Goal: Task Accomplishment & Management: Manage account settings

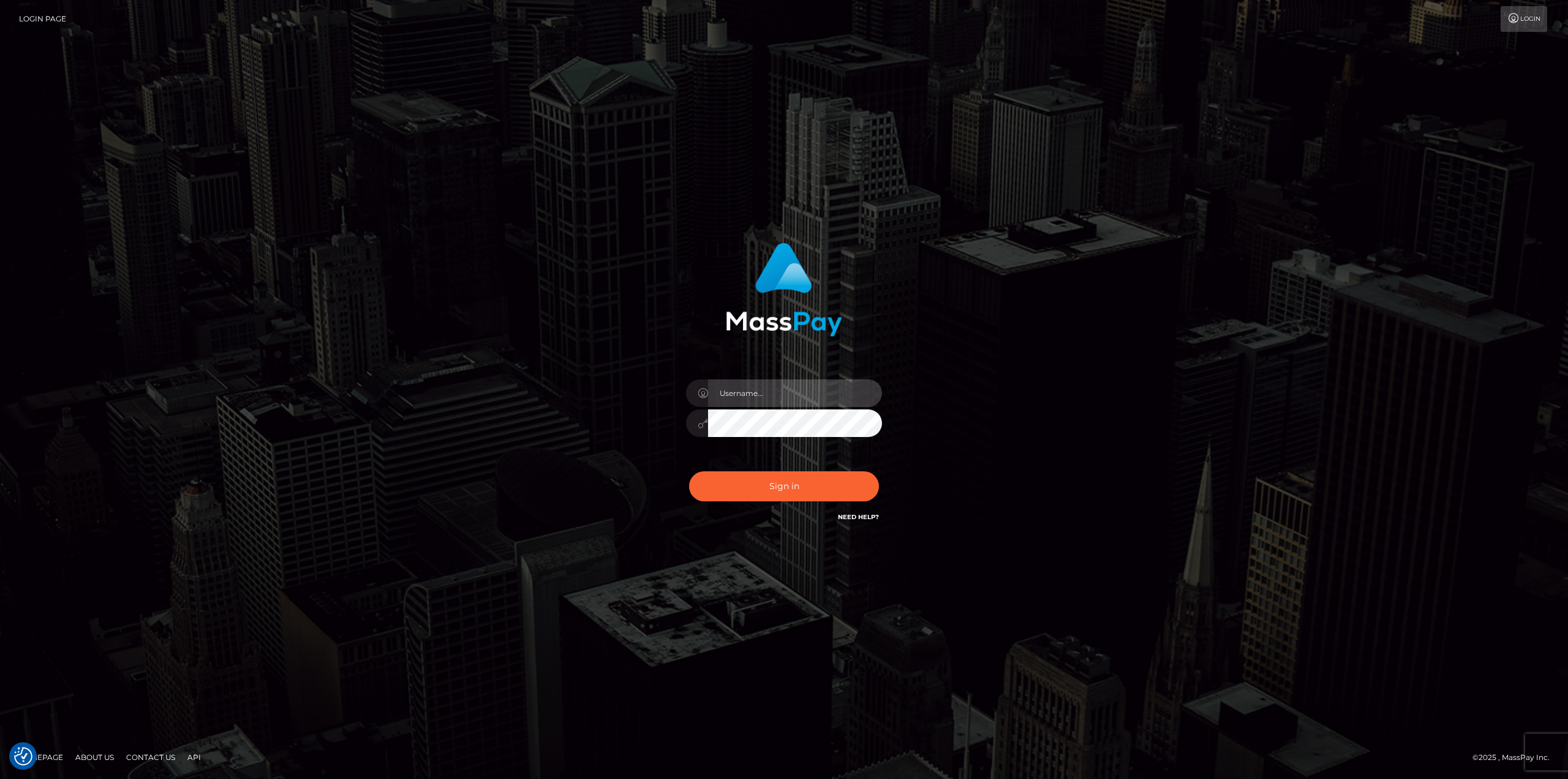
click at [817, 392] on input "text" at bounding box center [795, 393] width 174 height 28
type input "Ahmed"
click at [689, 471] on button "Sign in" at bounding box center [784, 485] width 190 height 30
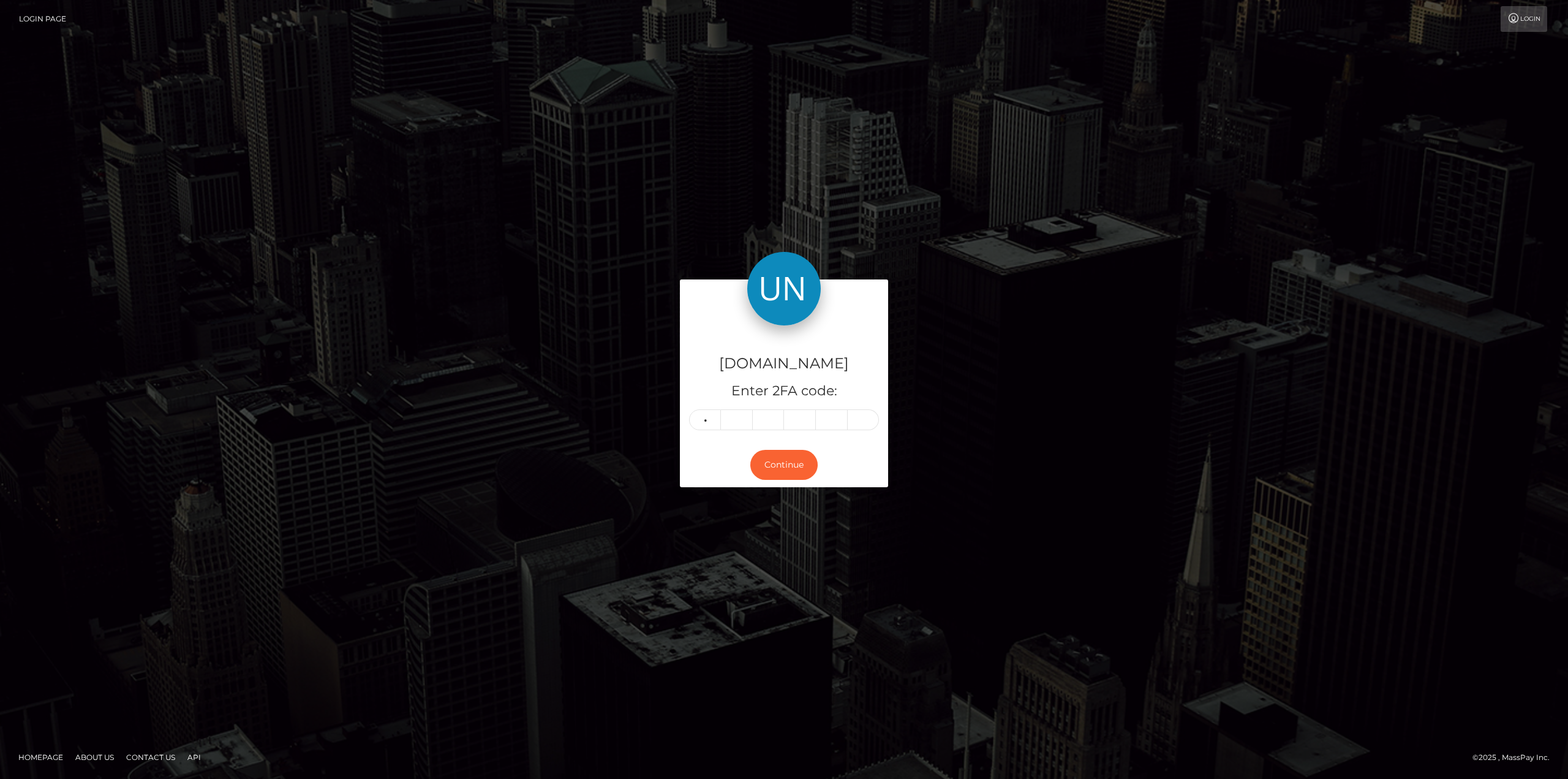
type input "2"
type input "0"
type input "8"
type input "7"
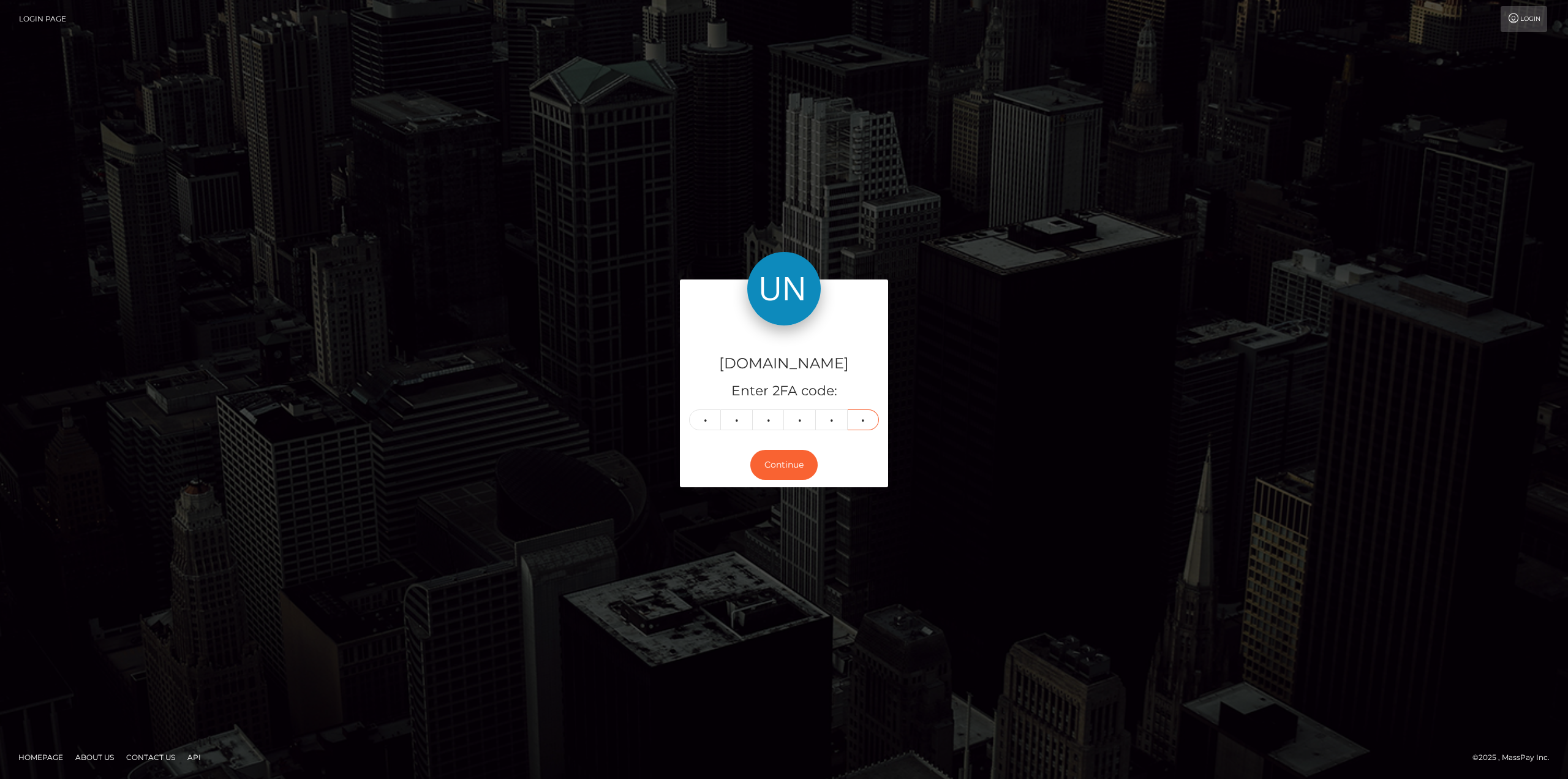
type input "2"
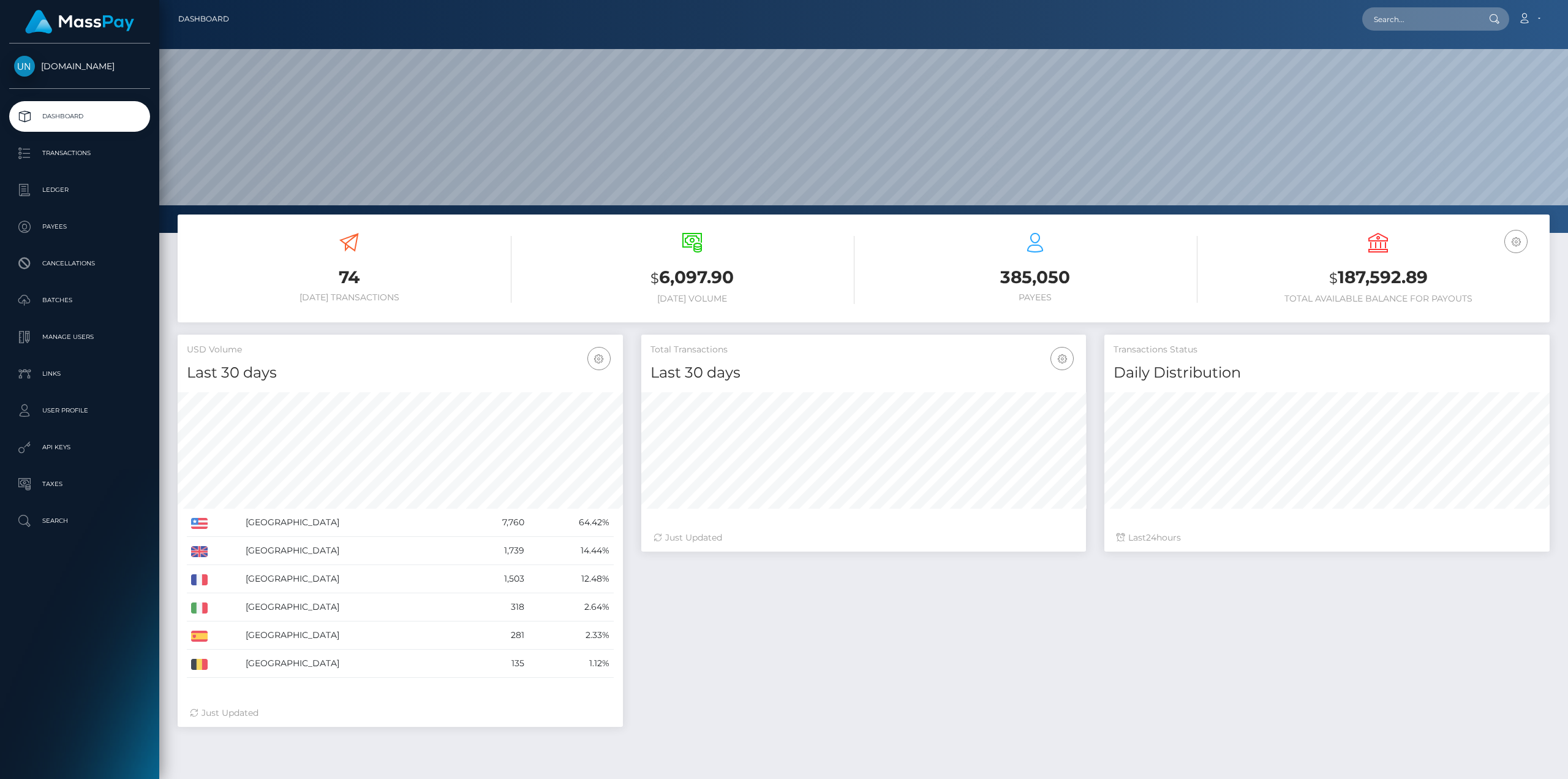
scroll to position [218, 445]
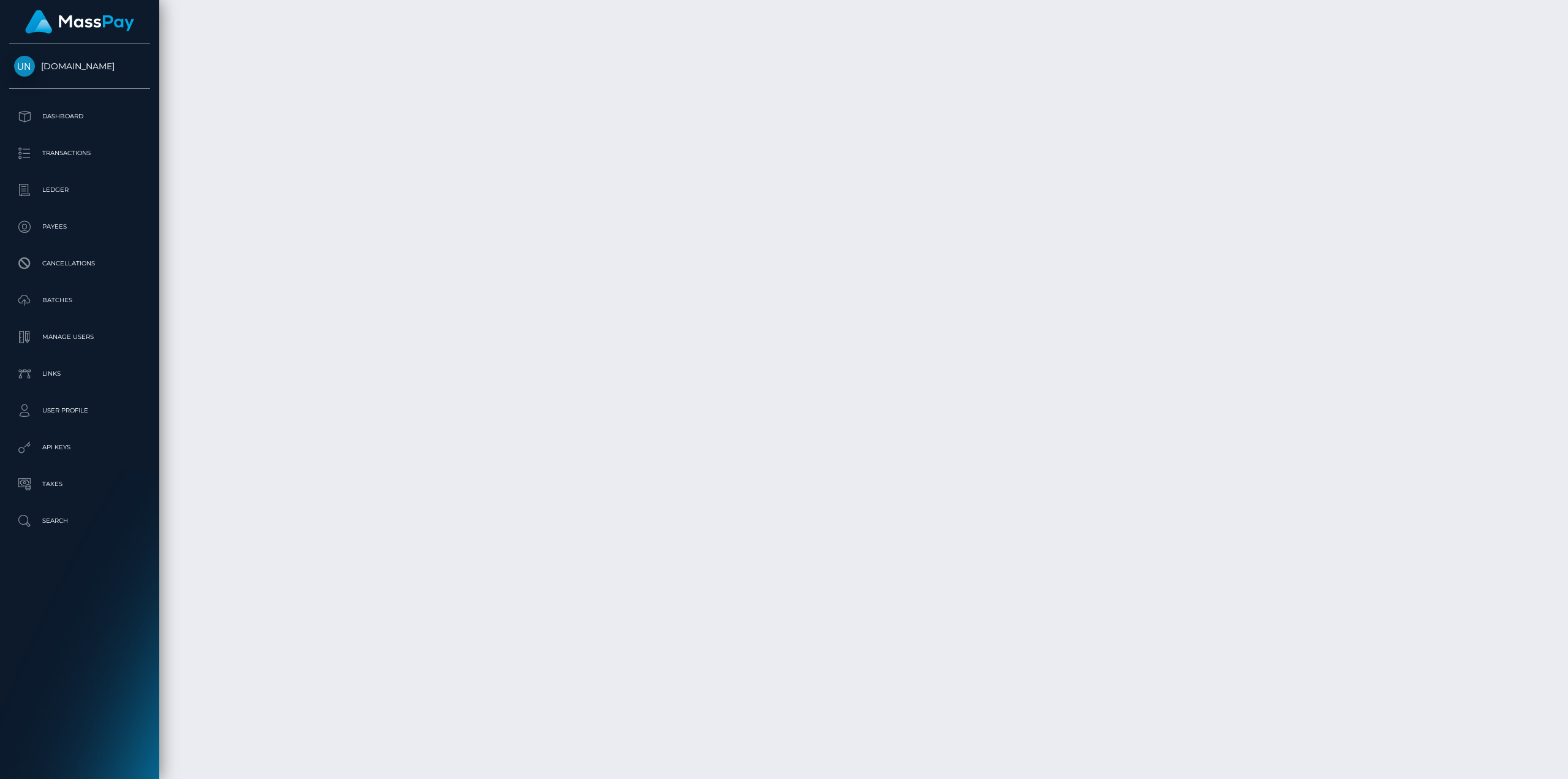
scroll to position [4717, 0]
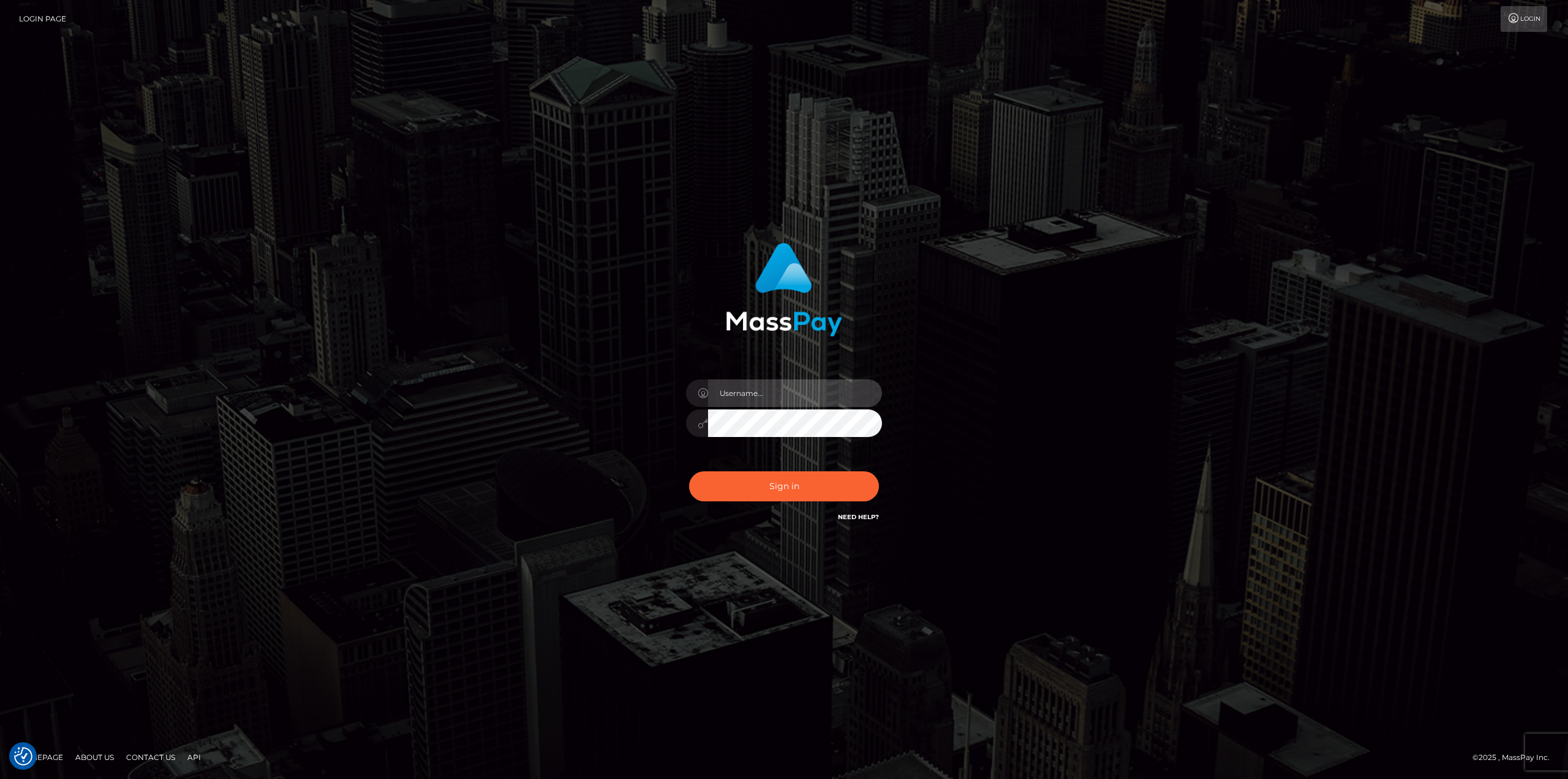
drag, startPoint x: 778, startPoint y: 386, endPoint x: 781, endPoint y: 397, distance: 11.4
click at [778, 386] on input "text" at bounding box center [795, 393] width 174 height 28
type input "Ahmed"
click at [689, 471] on button "Sign in" at bounding box center [784, 485] width 190 height 30
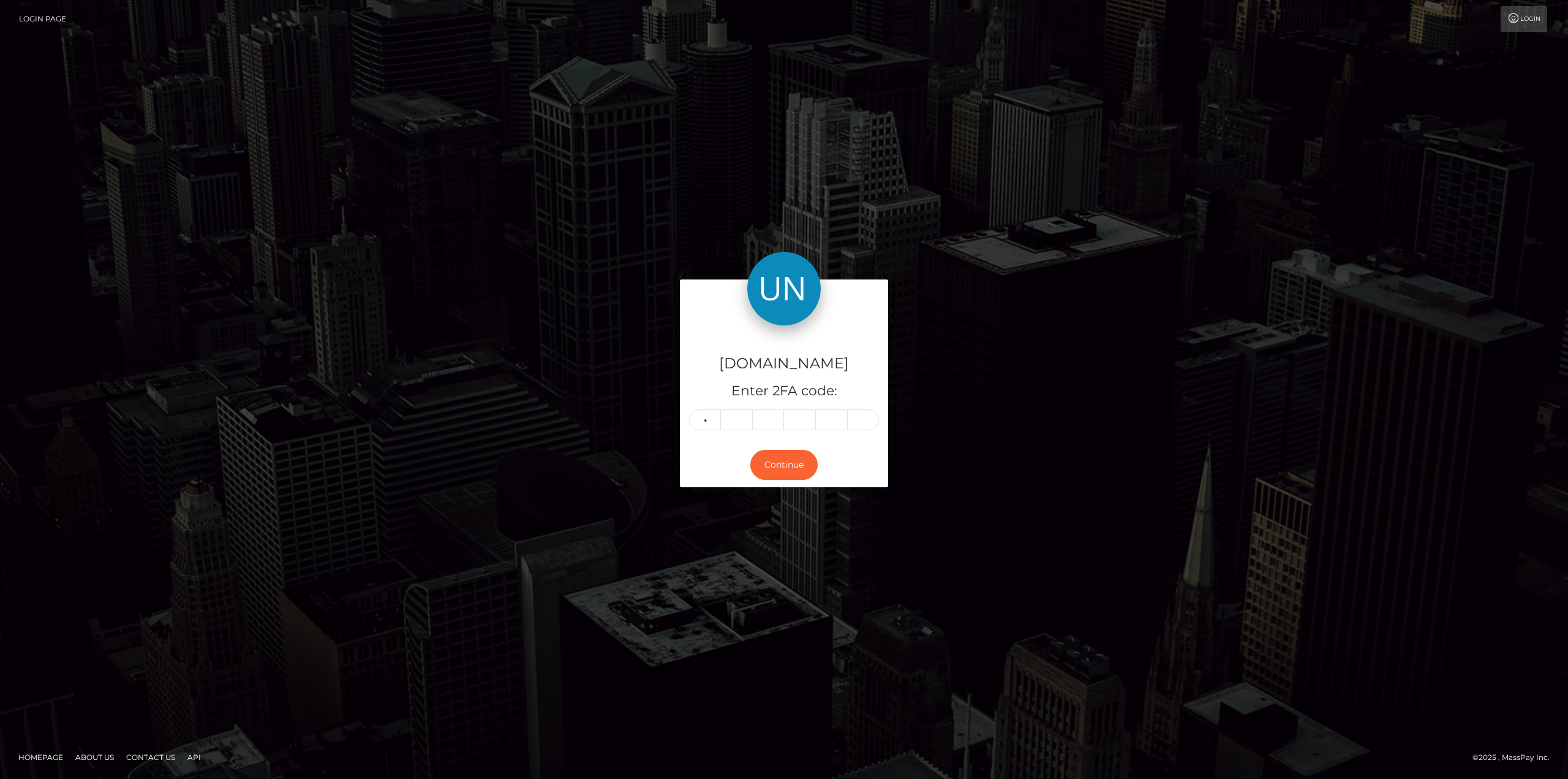
type input "9"
type input "8"
type input "9"
type input "0"
type input "8"
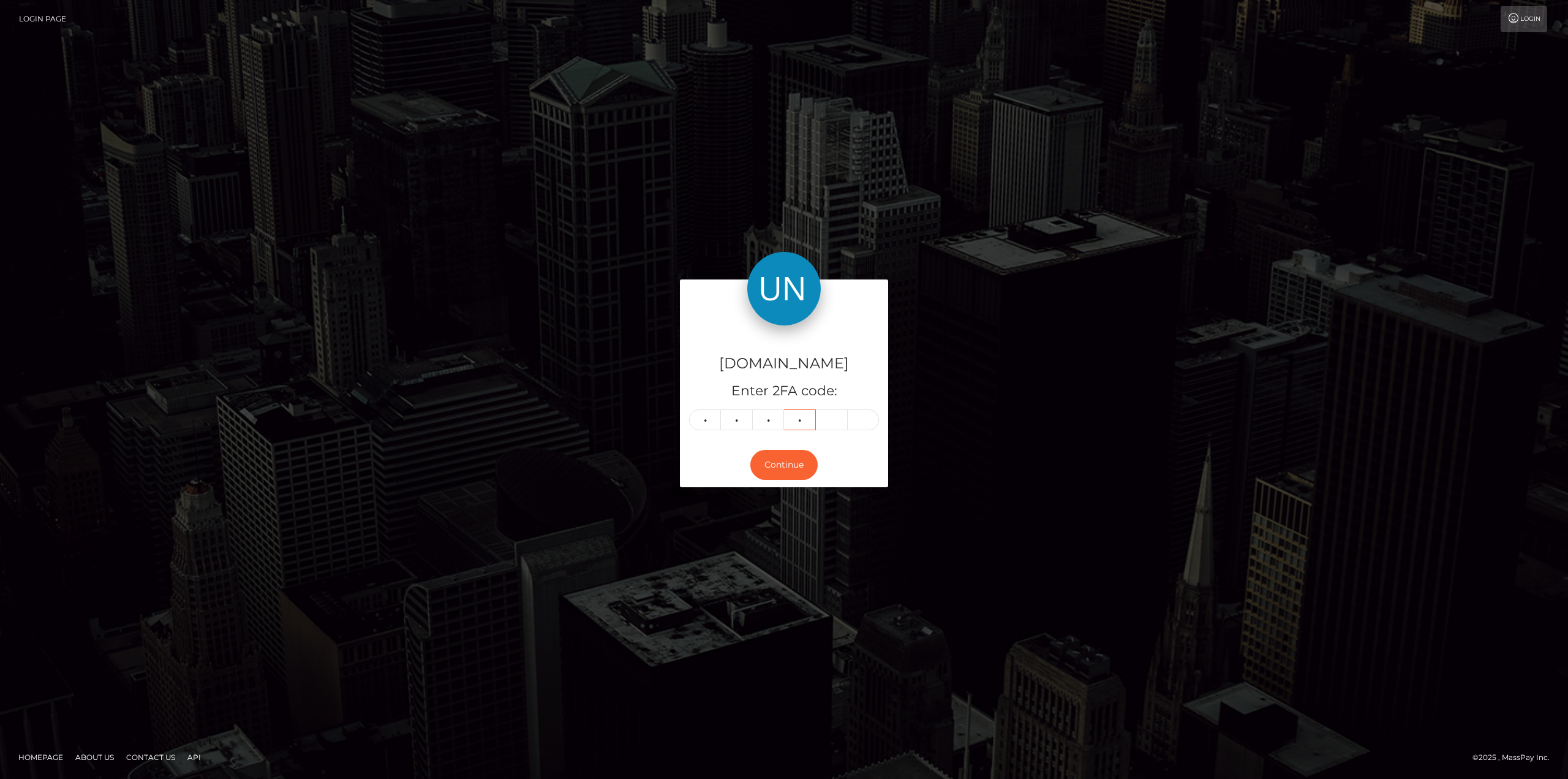
type input "5"
type input "0"
type input "1"
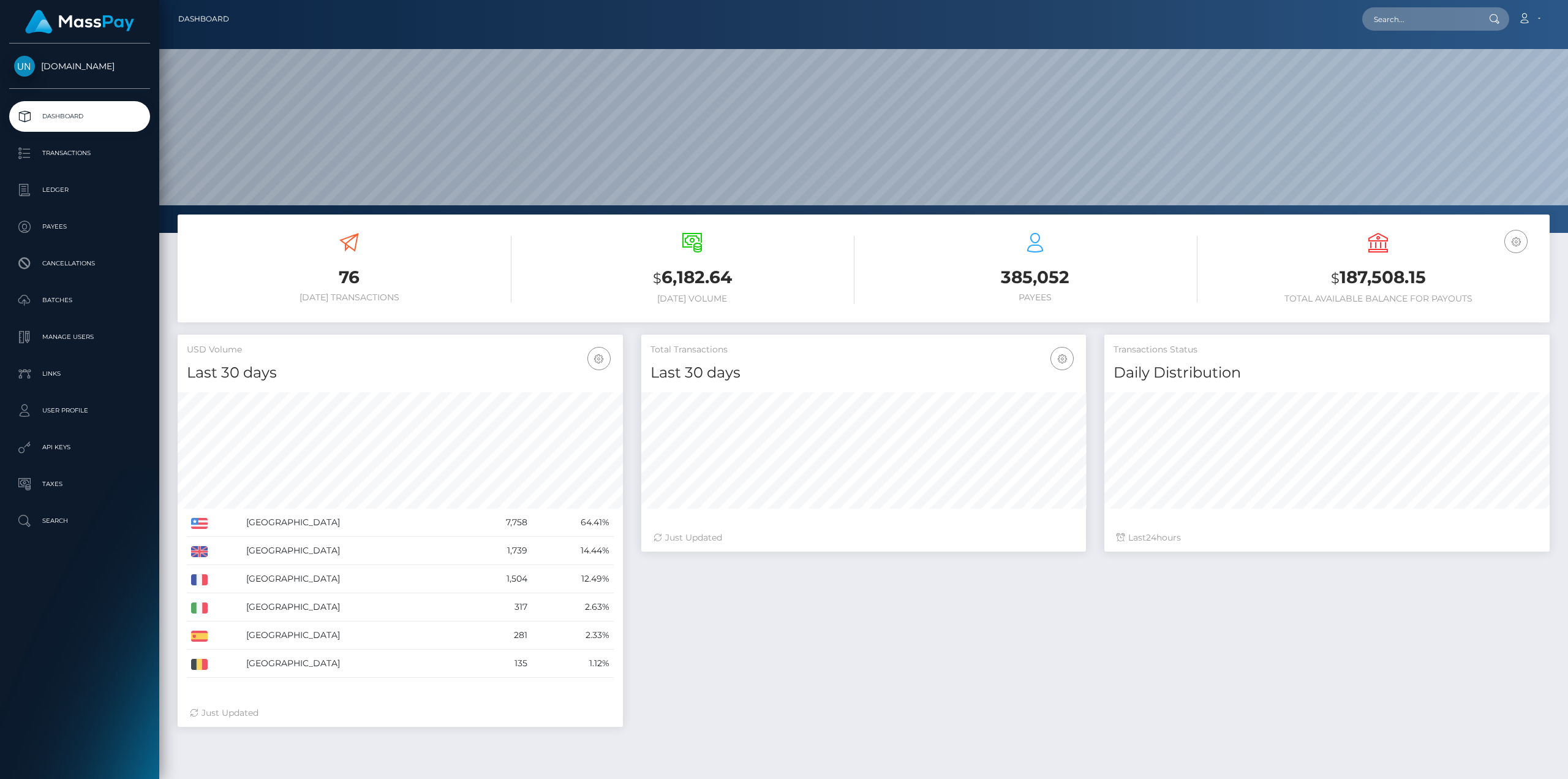
scroll to position [218, 445]
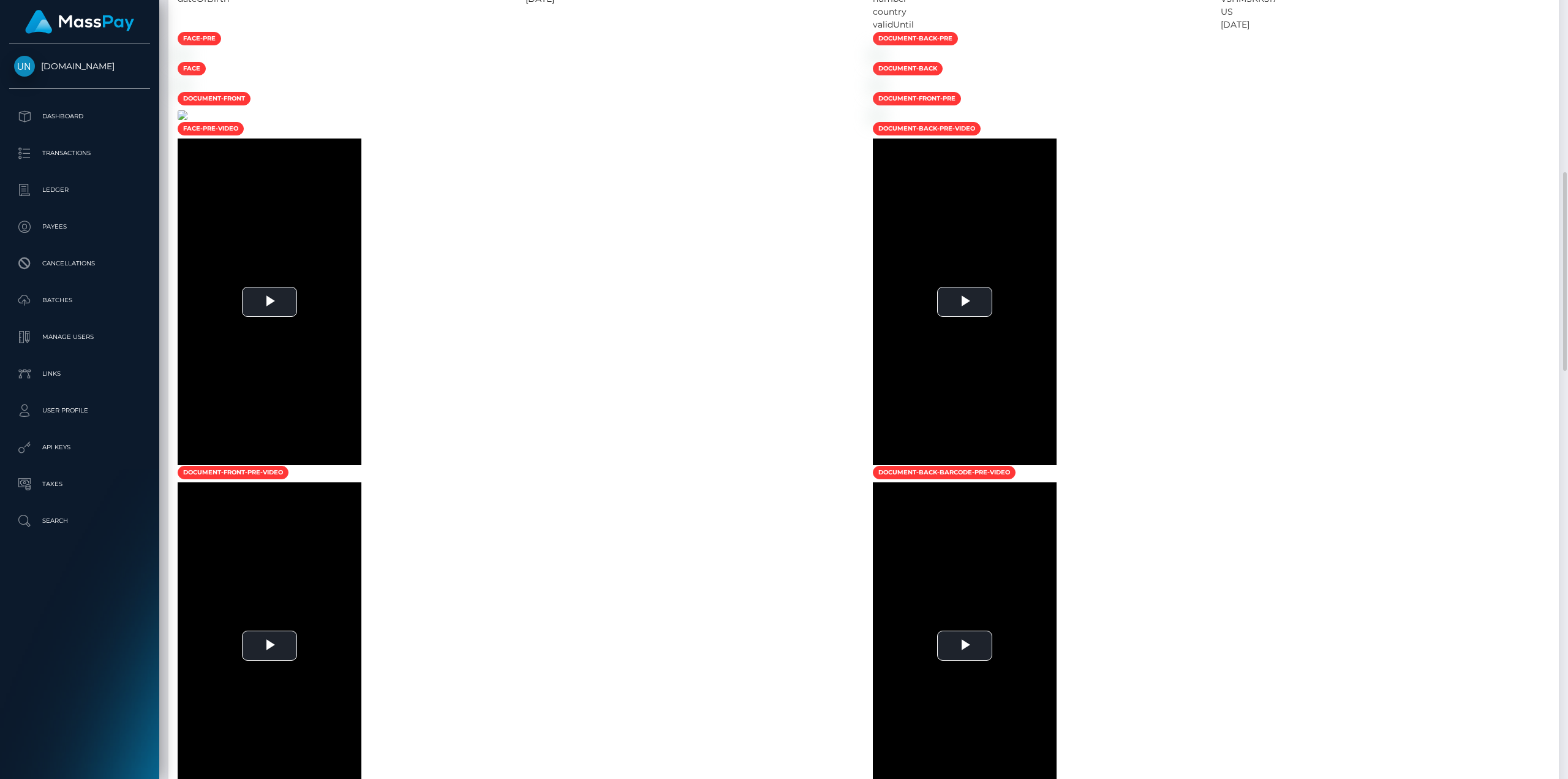
scroll to position [858, 0]
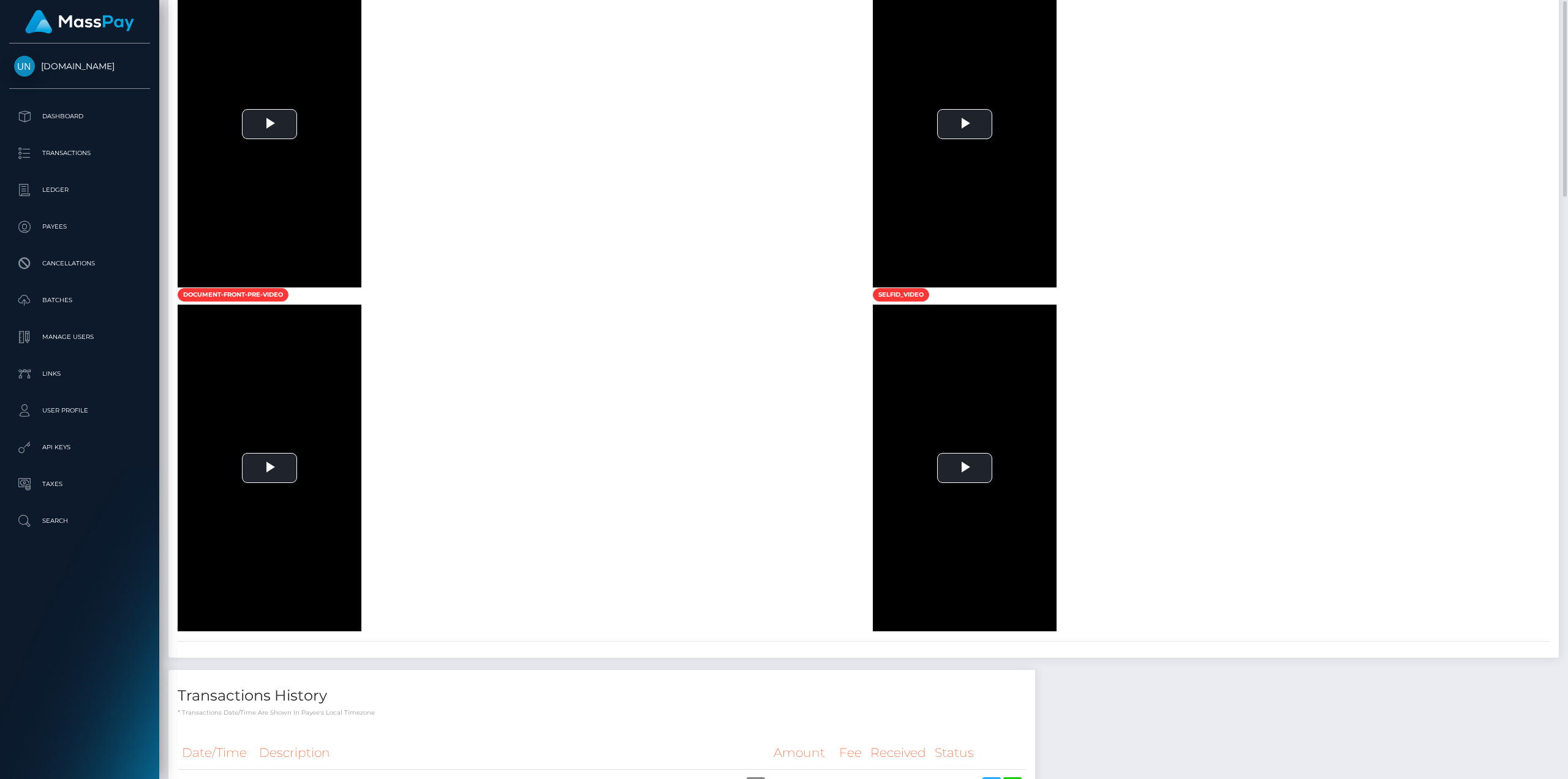
scroll to position [1348, 0]
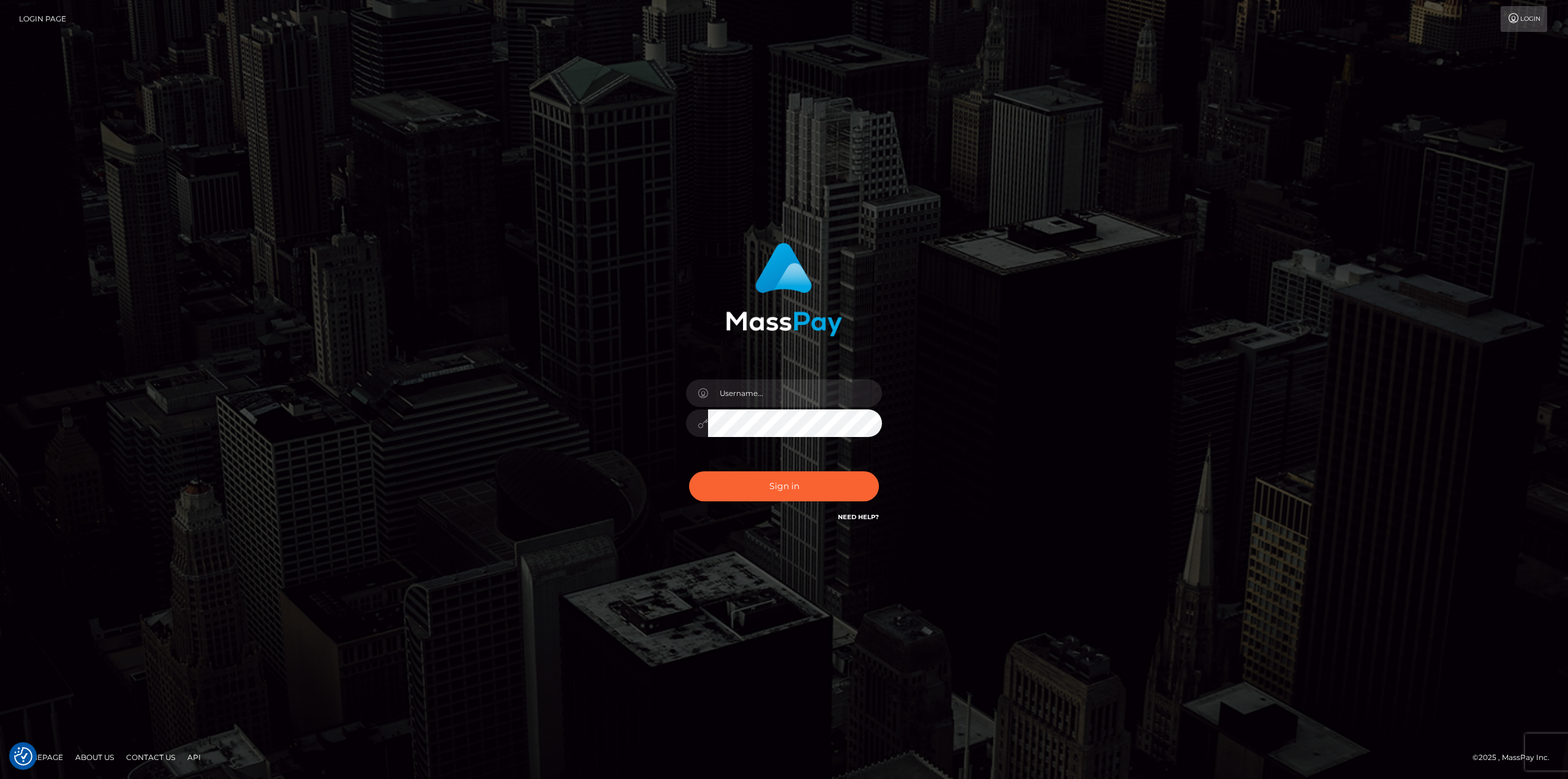
checkbox input "true"
click at [769, 377] on div at bounding box center [784, 416] width 215 height 93
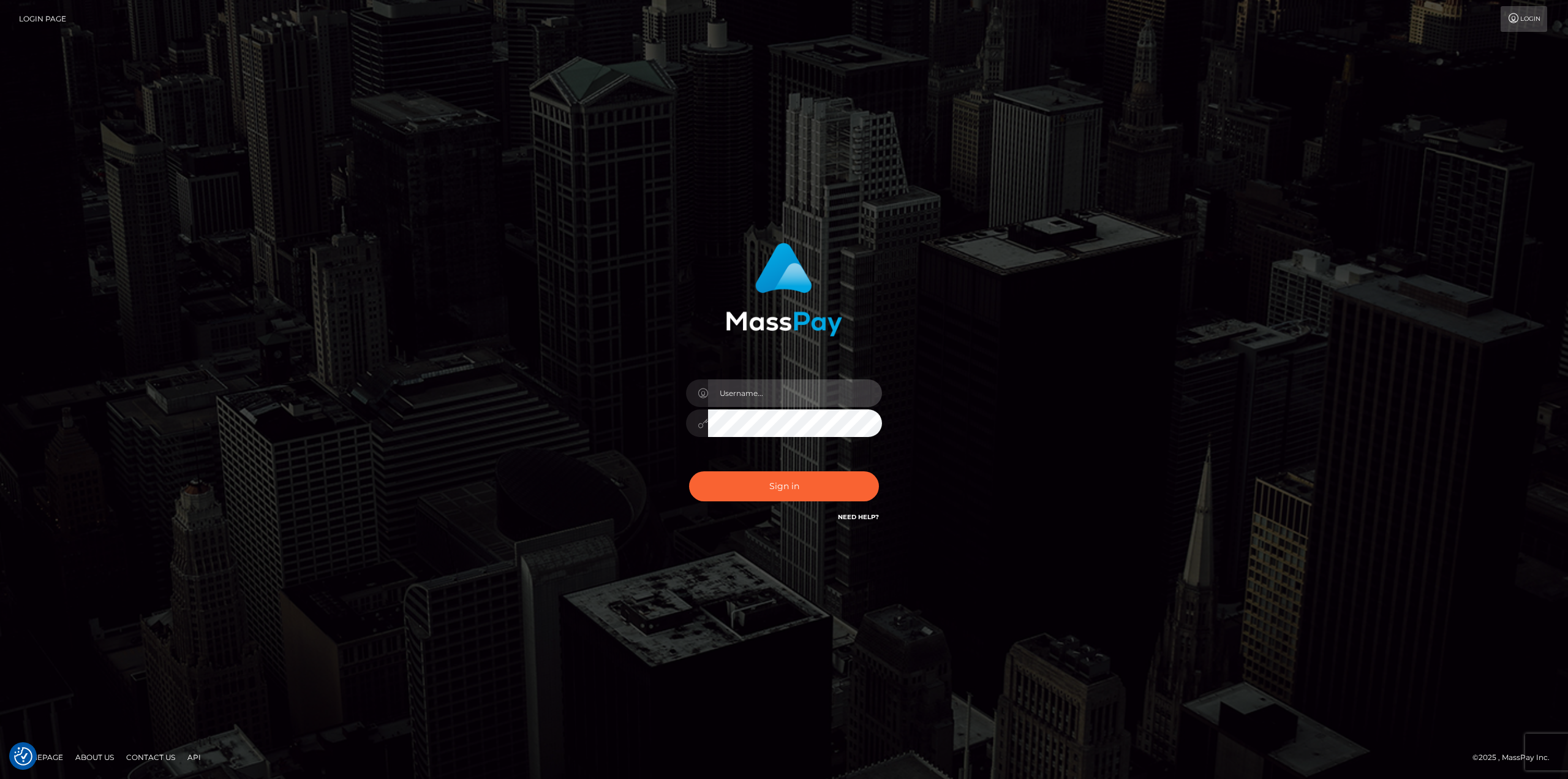
click at [778, 385] on input "text" at bounding box center [795, 393] width 174 height 28
type input "Ahmed"
click at [689, 471] on button "Sign in" at bounding box center [784, 485] width 190 height 30
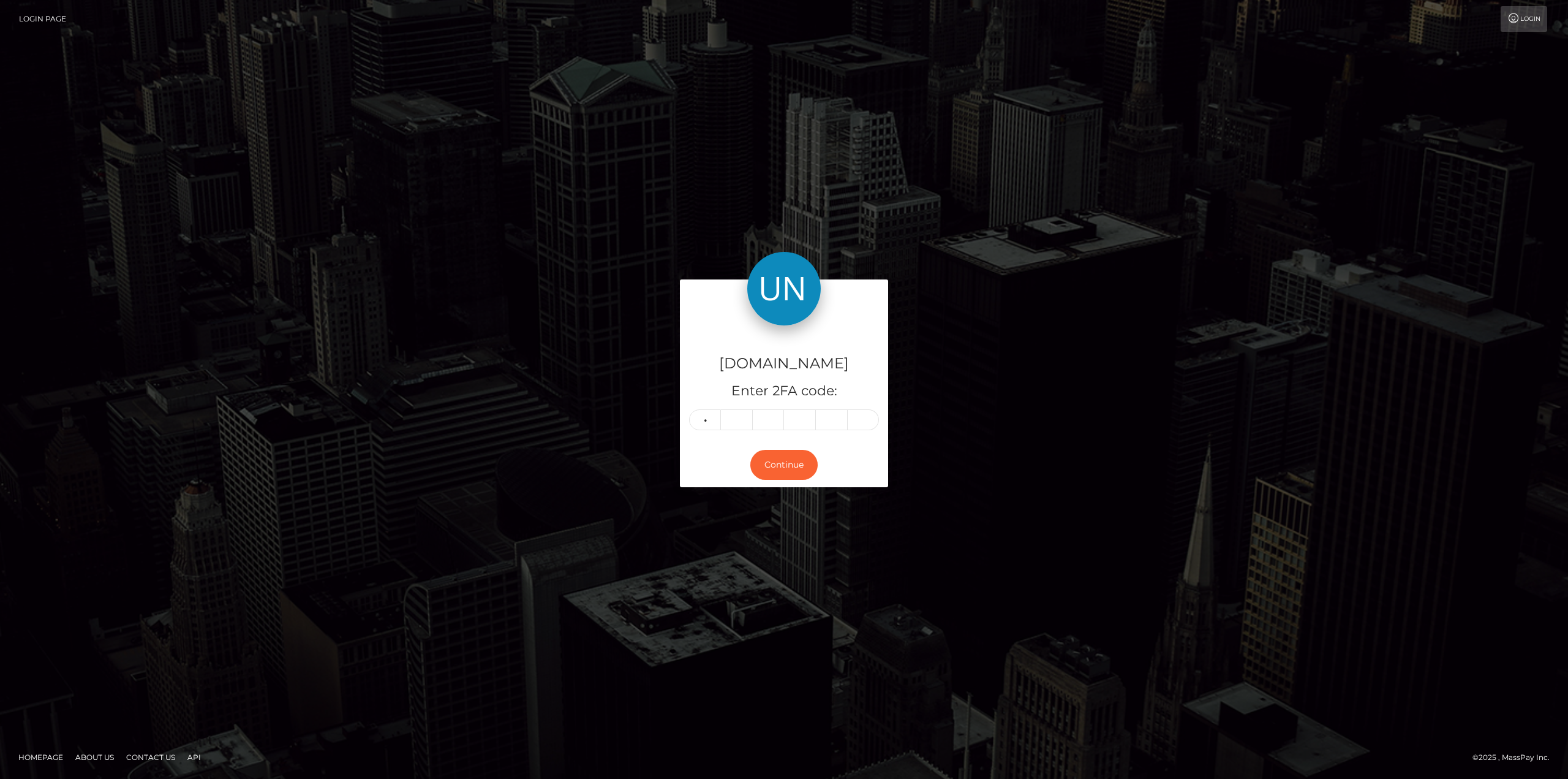
type input "5"
type input "7"
type input "1"
type input "9"
type input "1"
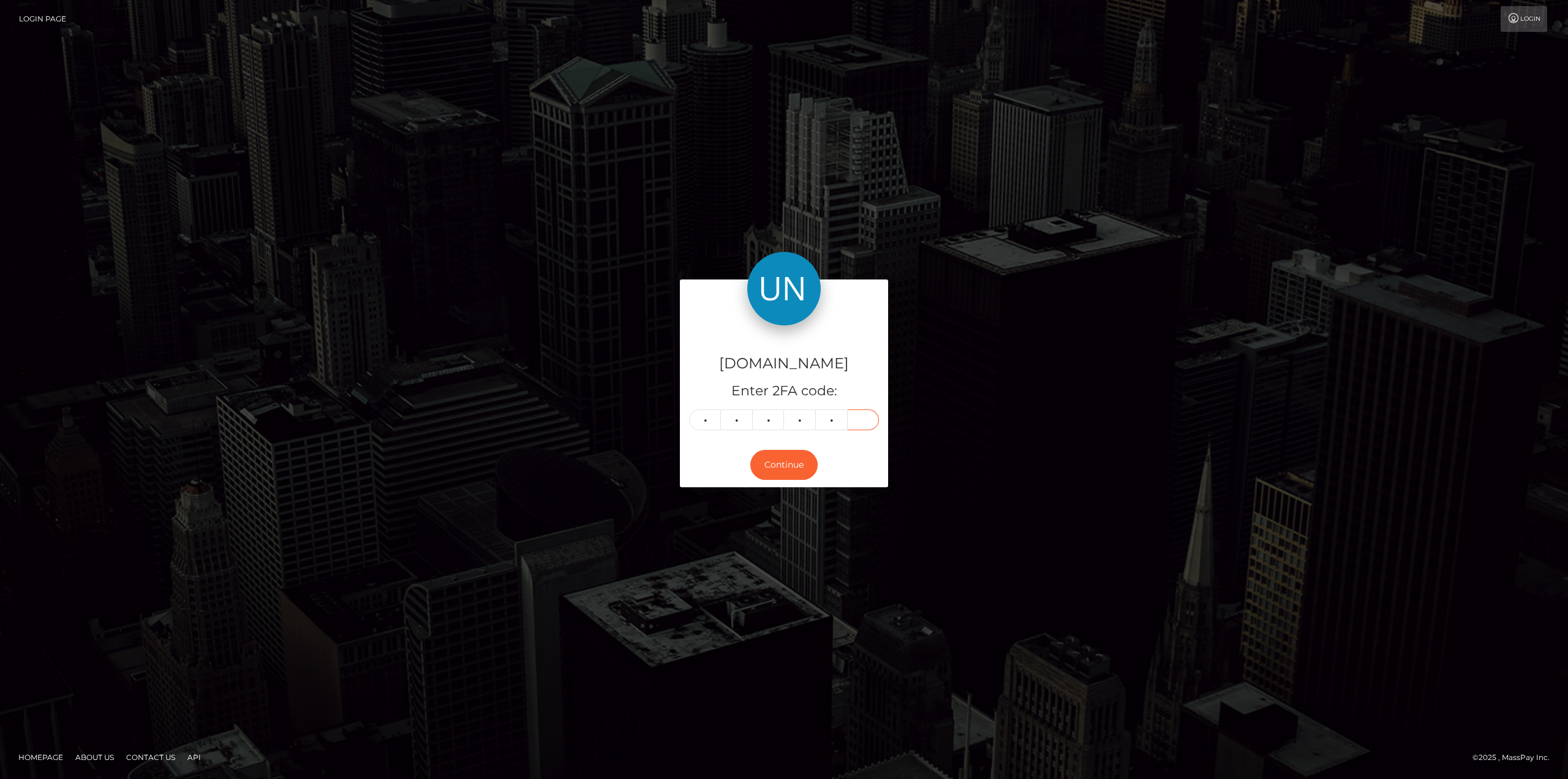
type input "8"
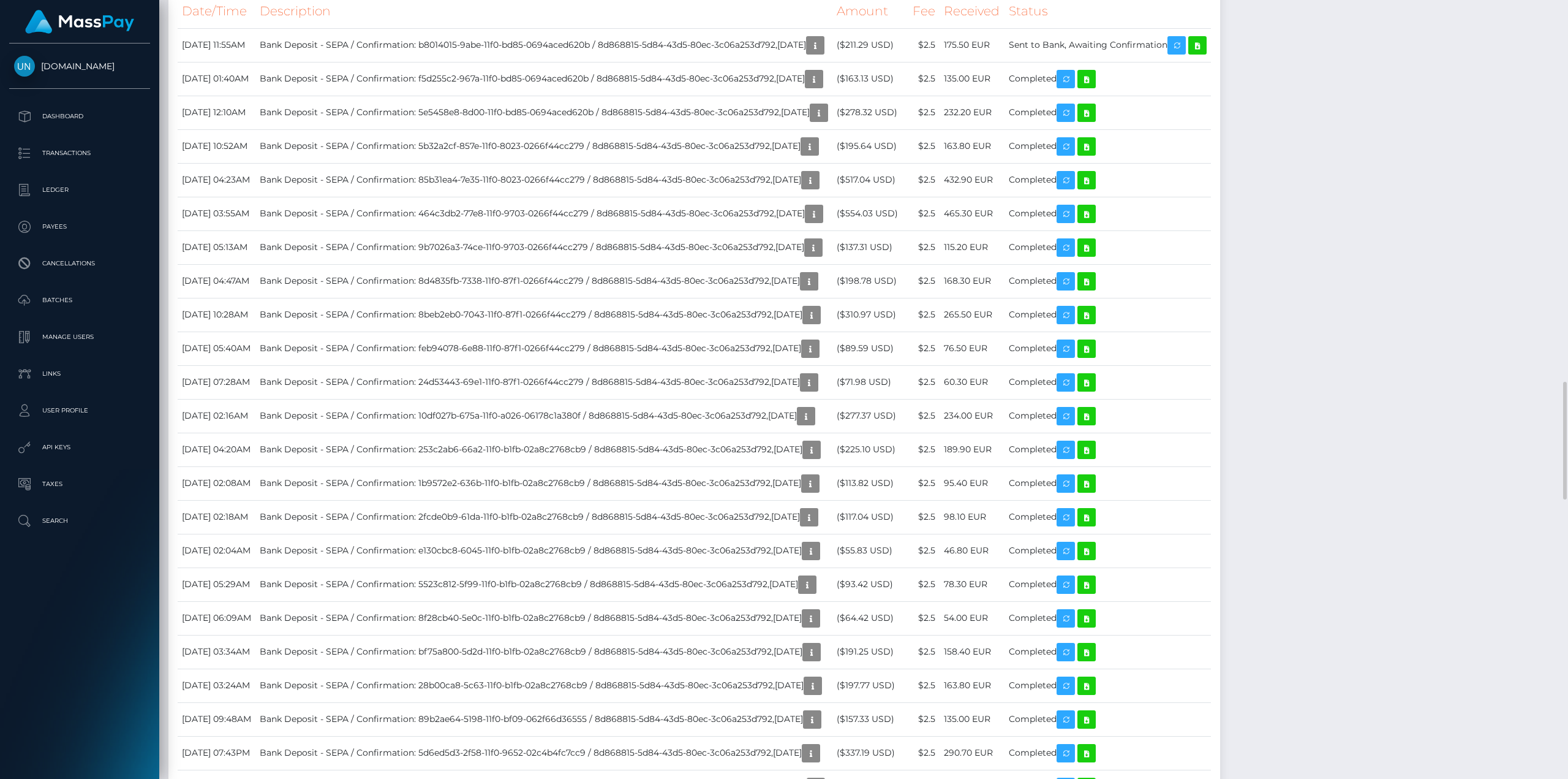
scroll to position [1777, 0]
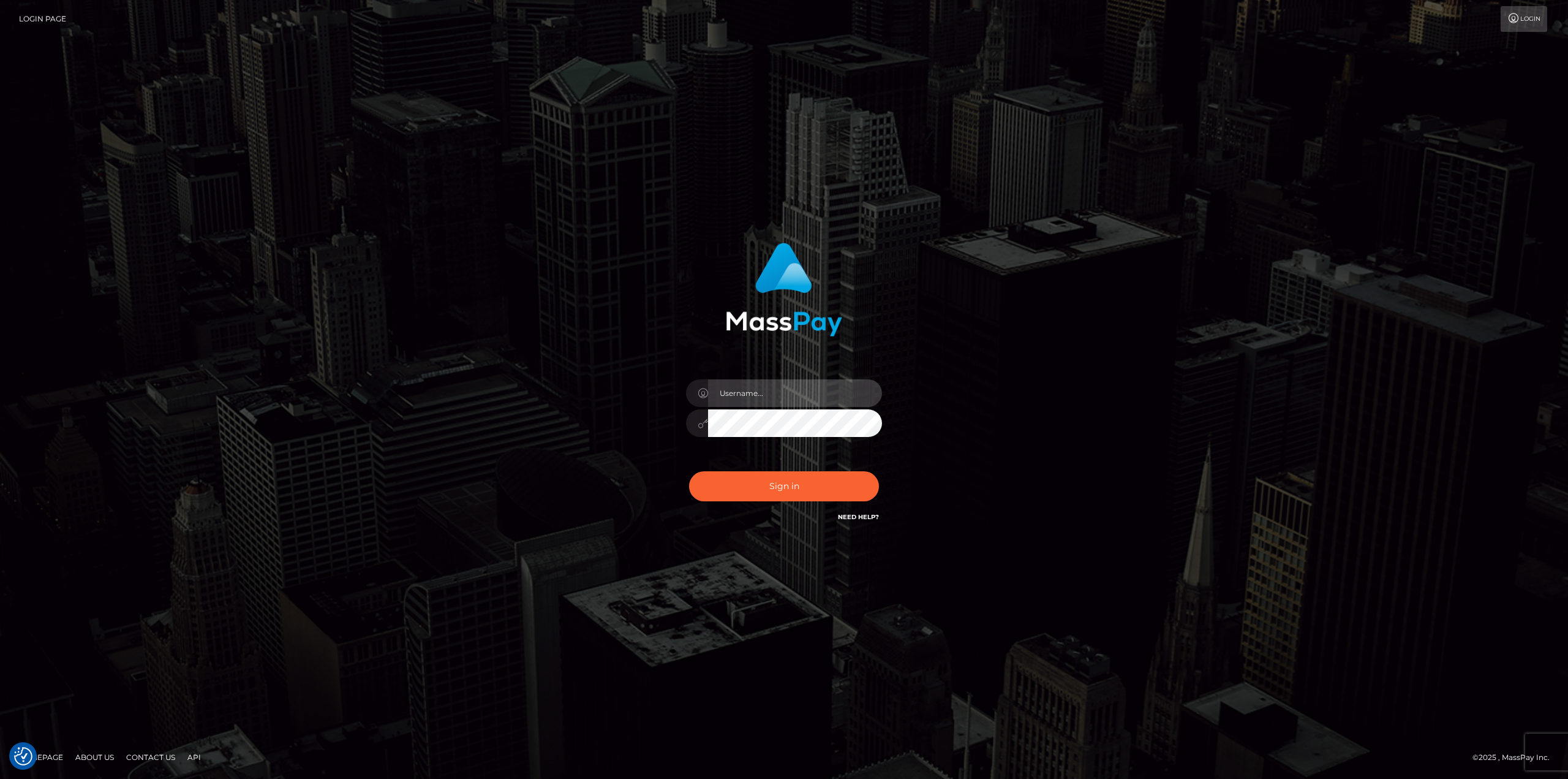
click at [826, 391] on input "text" at bounding box center [795, 393] width 174 height 28
type input "Ahmed"
click at [689, 471] on button "Sign in" at bounding box center [784, 485] width 190 height 30
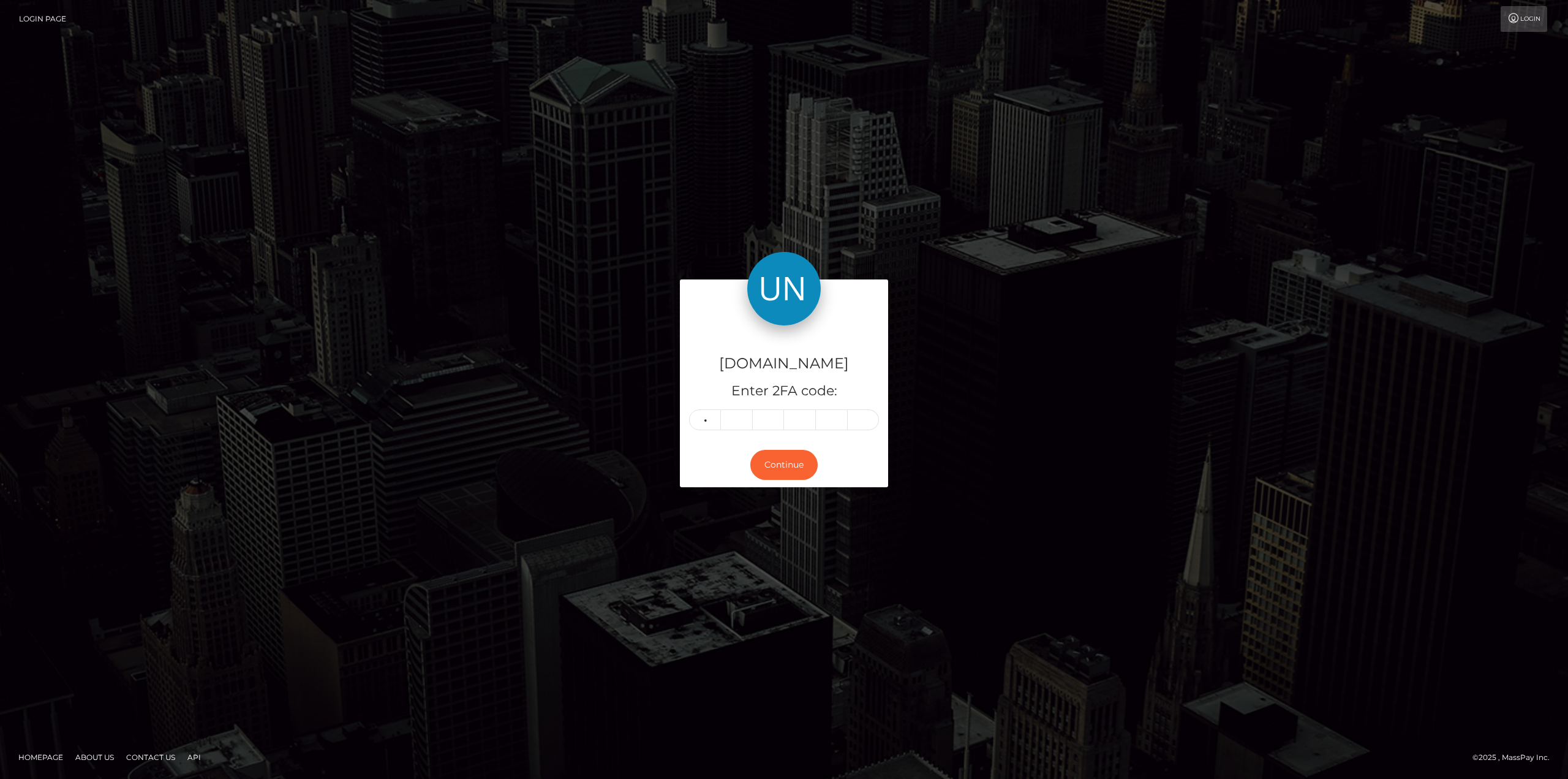
type input "9"
type input "3"
type input "0"
type input "6"
type input "5"
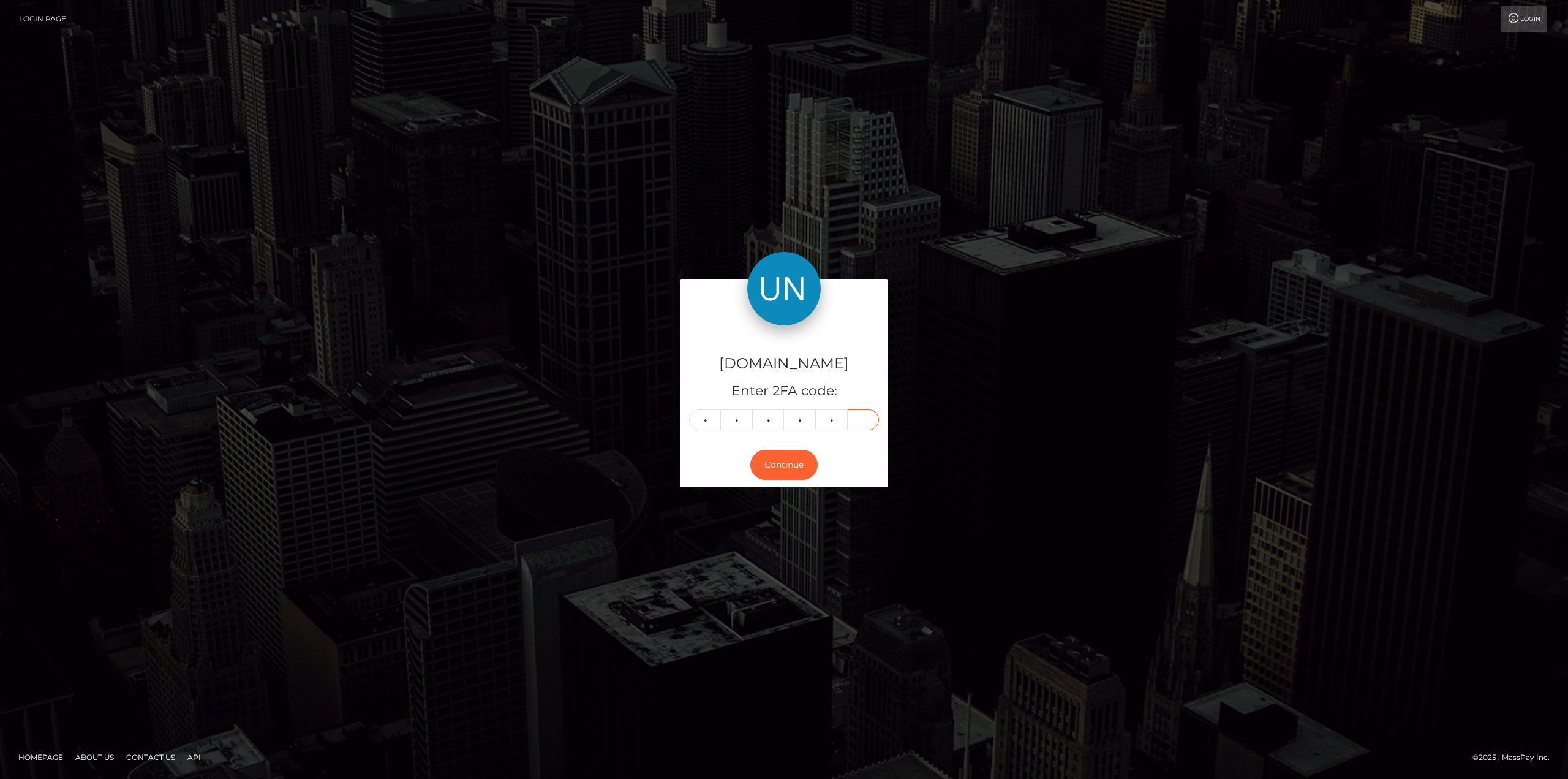
type input "3"
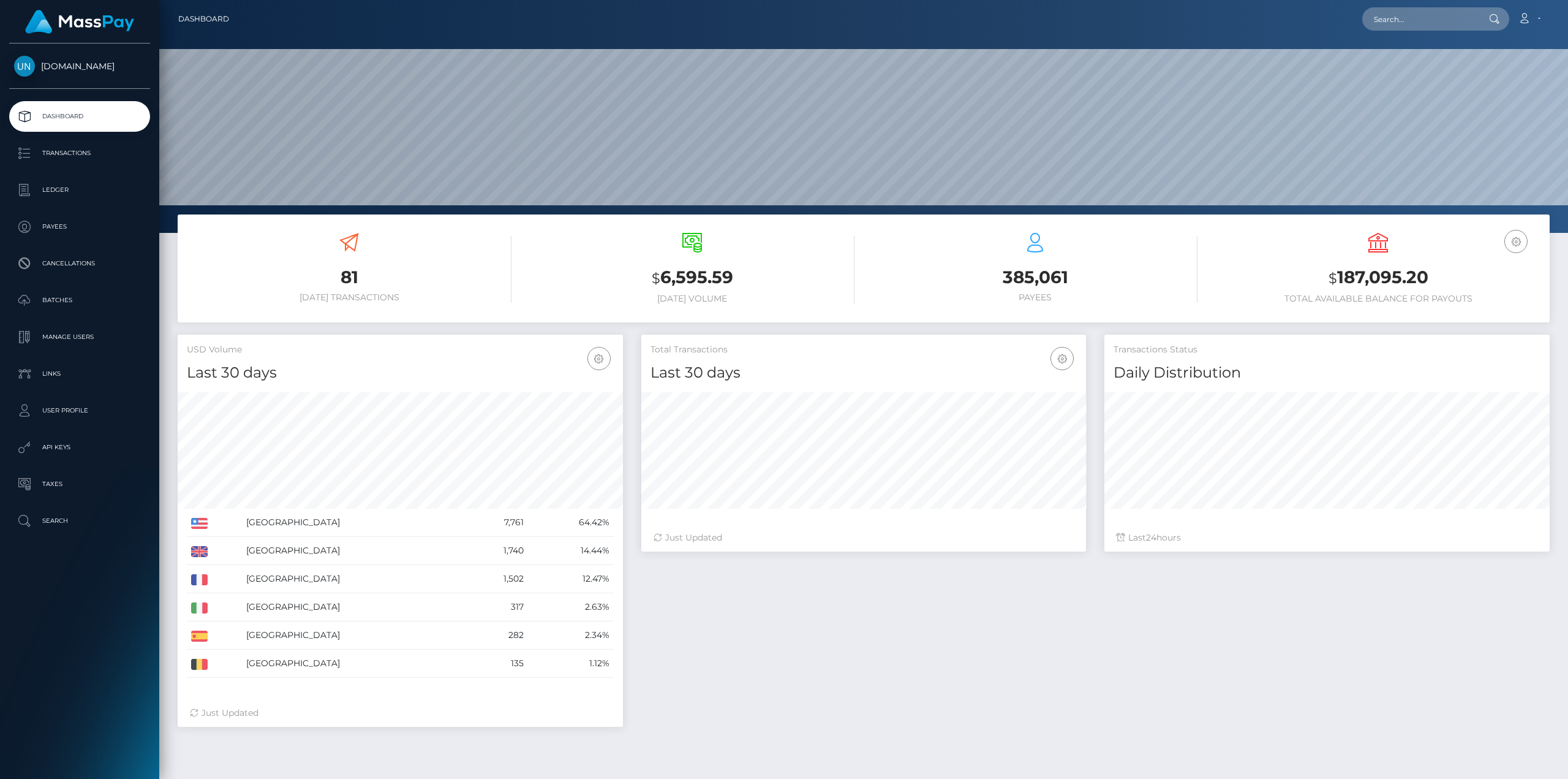
scroll to position [218, 445]
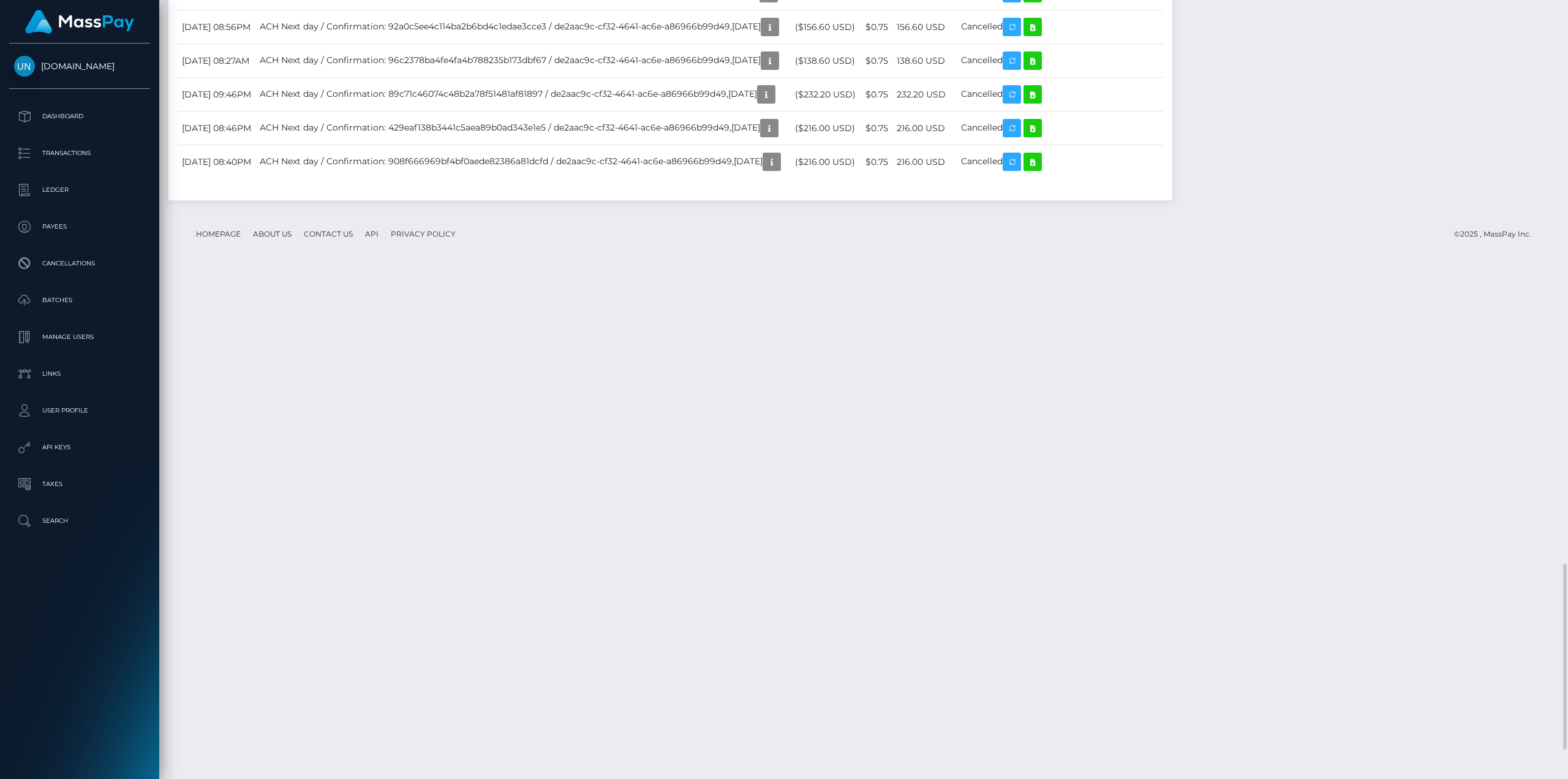
scroll to position [2179, 0]
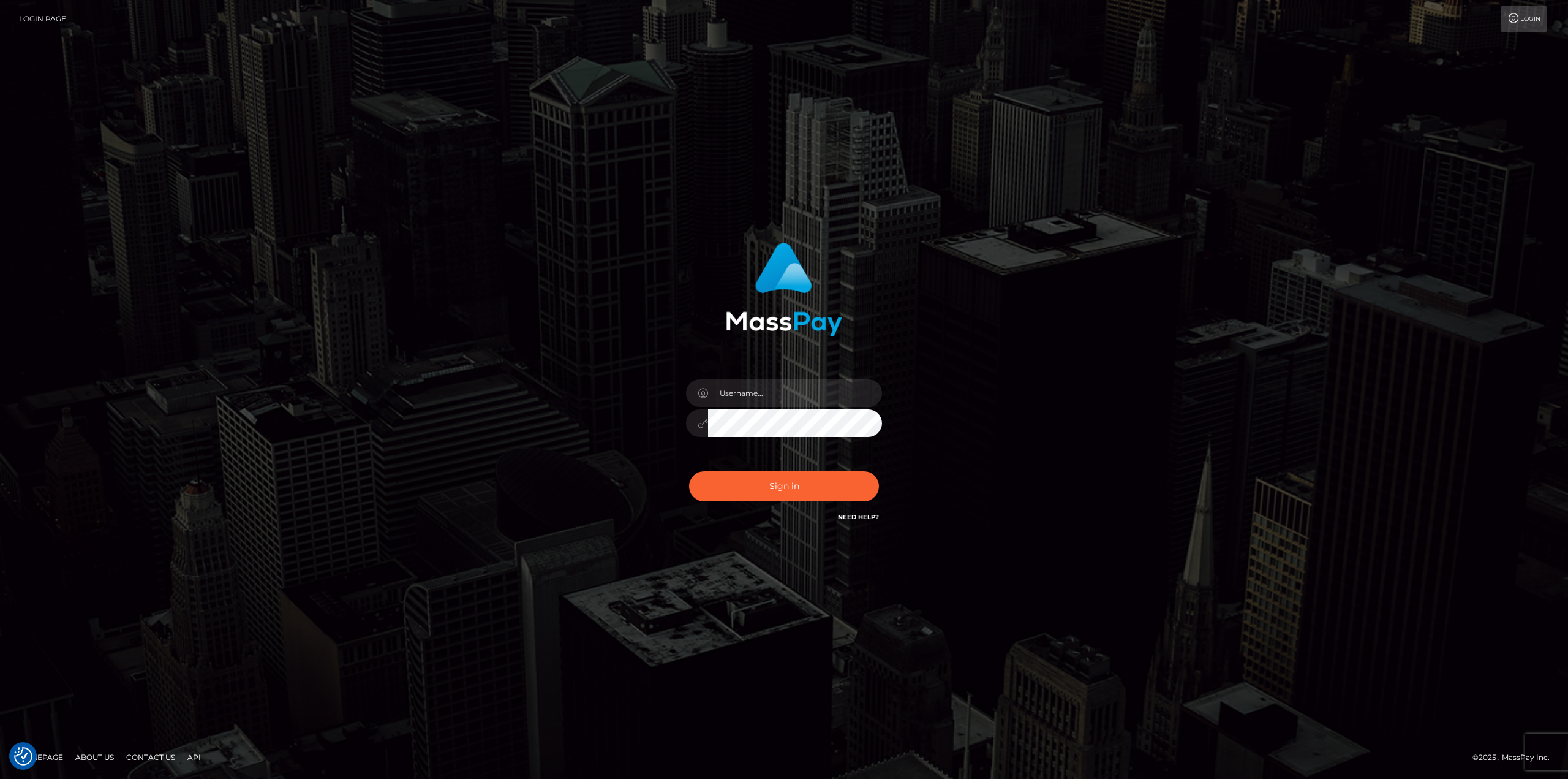
click at [794, 405] on div at bounding box center [784, 416] width 215 height 93
click at [784, 393] on input "text" at bounding box center [795, 393] width 174 height 28
type input "Ahmed"
click at [689, 471] on button "Sign in" at bounding box center [784, 485] width 190 height 30
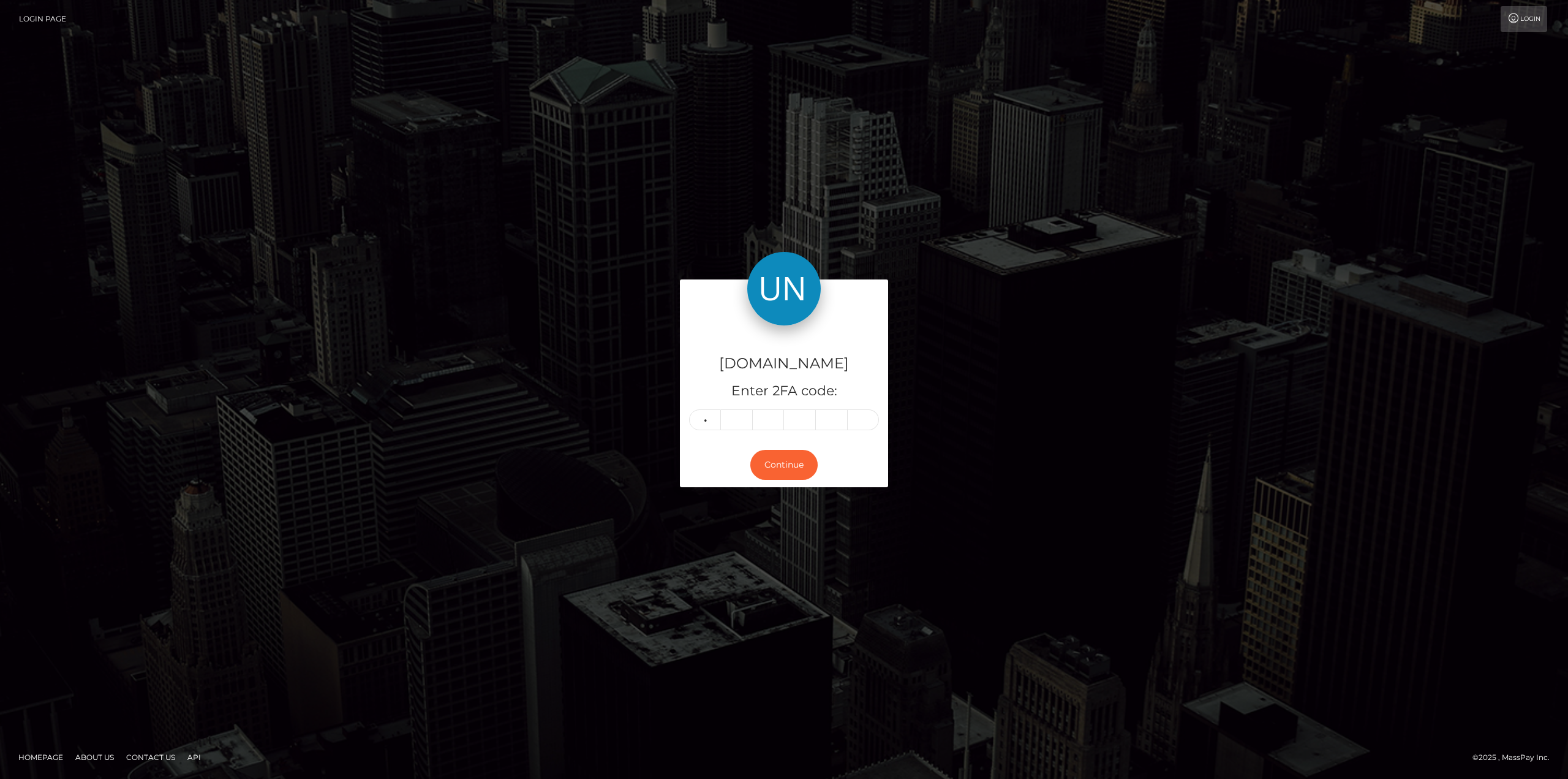
type input "7"
type input "0"
type input "3"
type input "7"
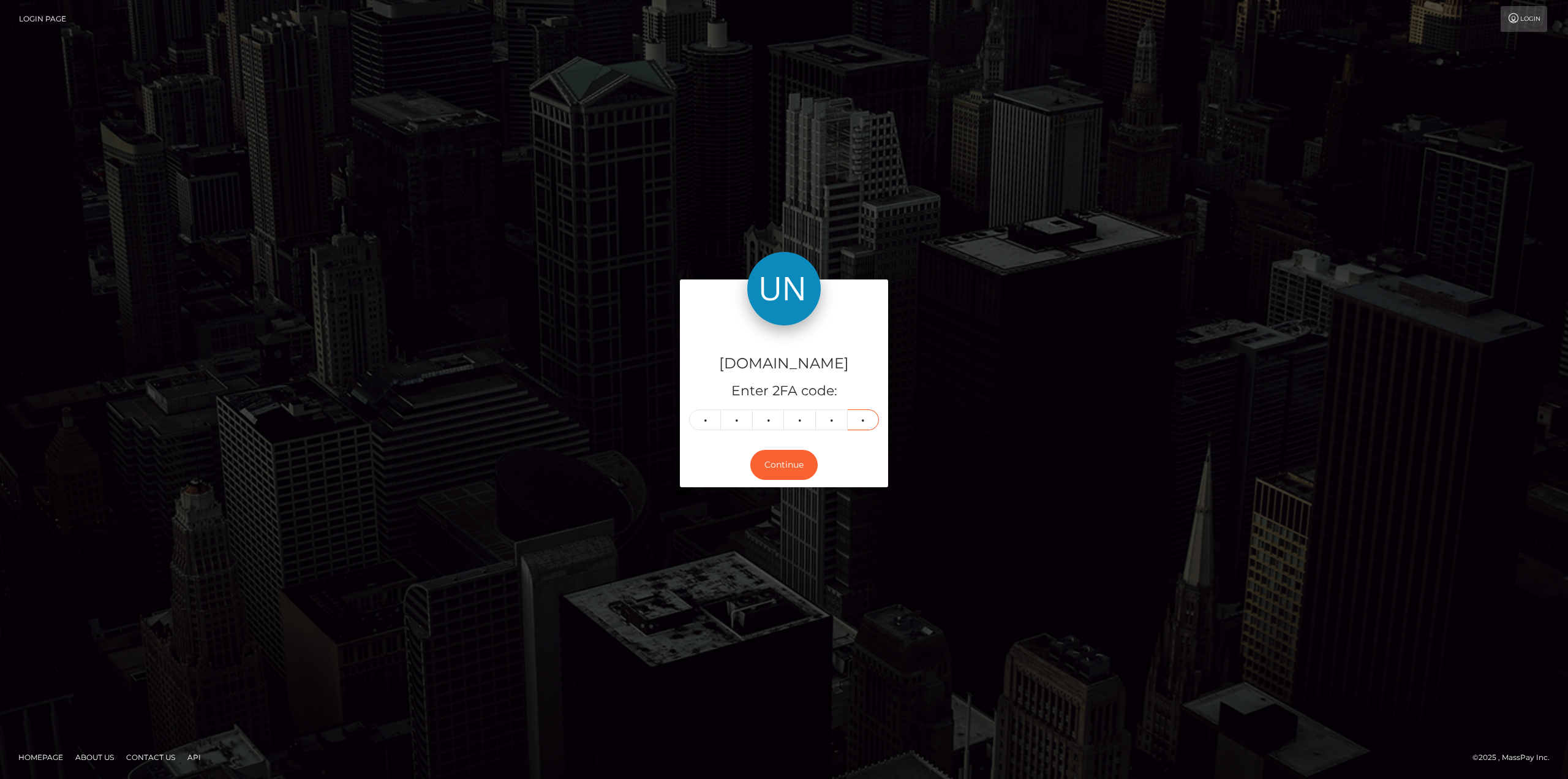
type input "5"
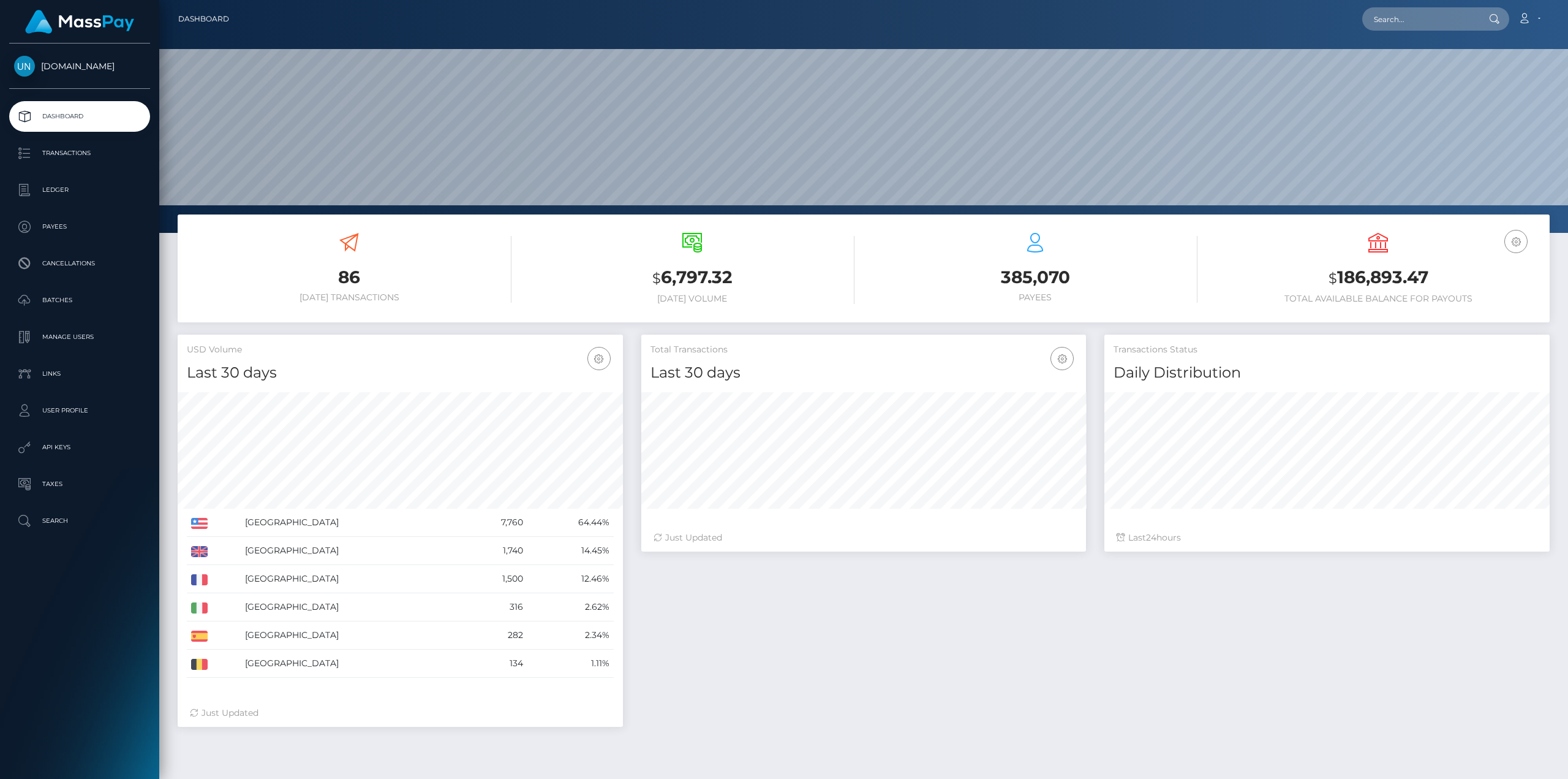
scroll to position [218, 445]
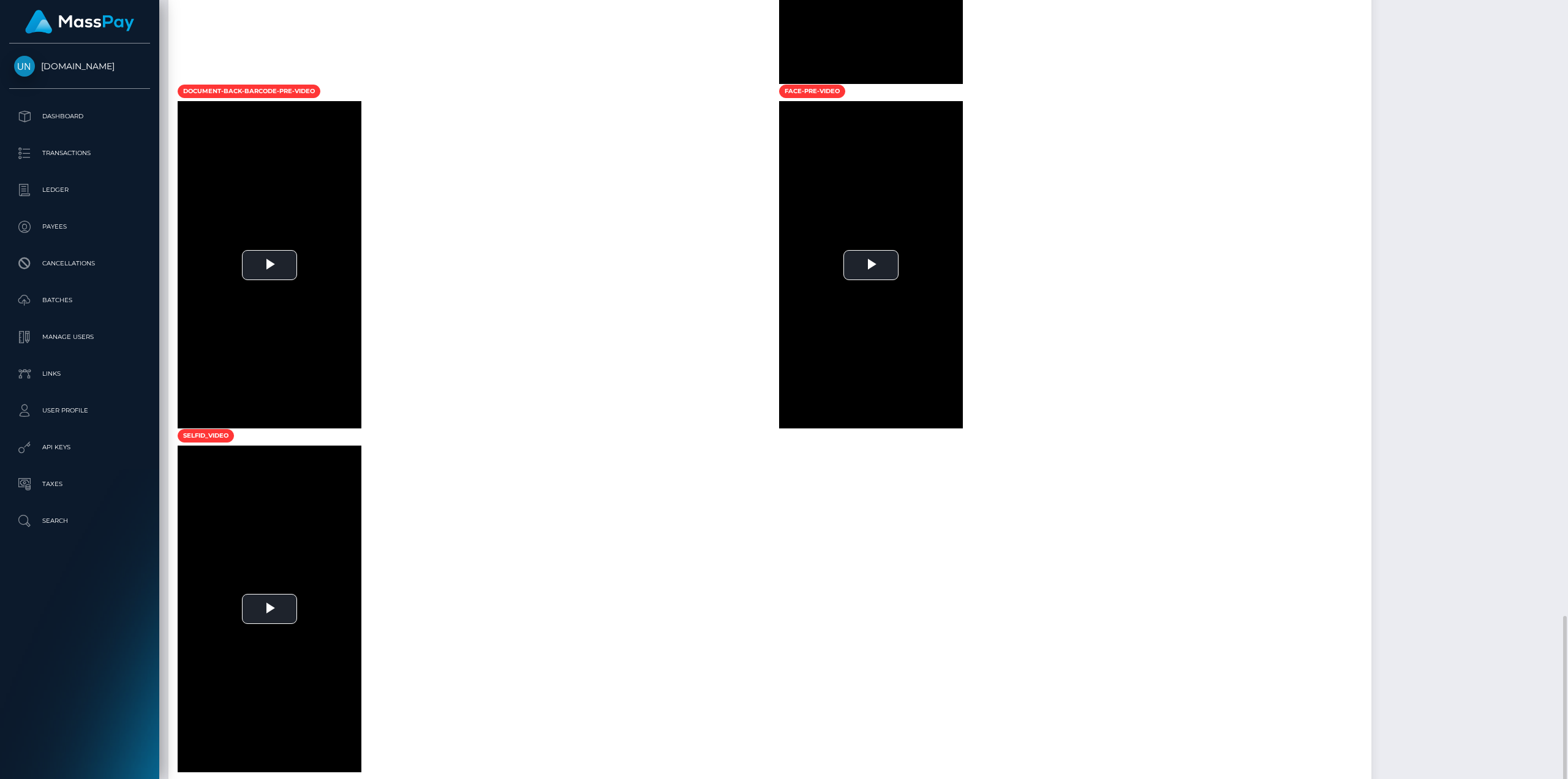
scroll to position [980, 0]
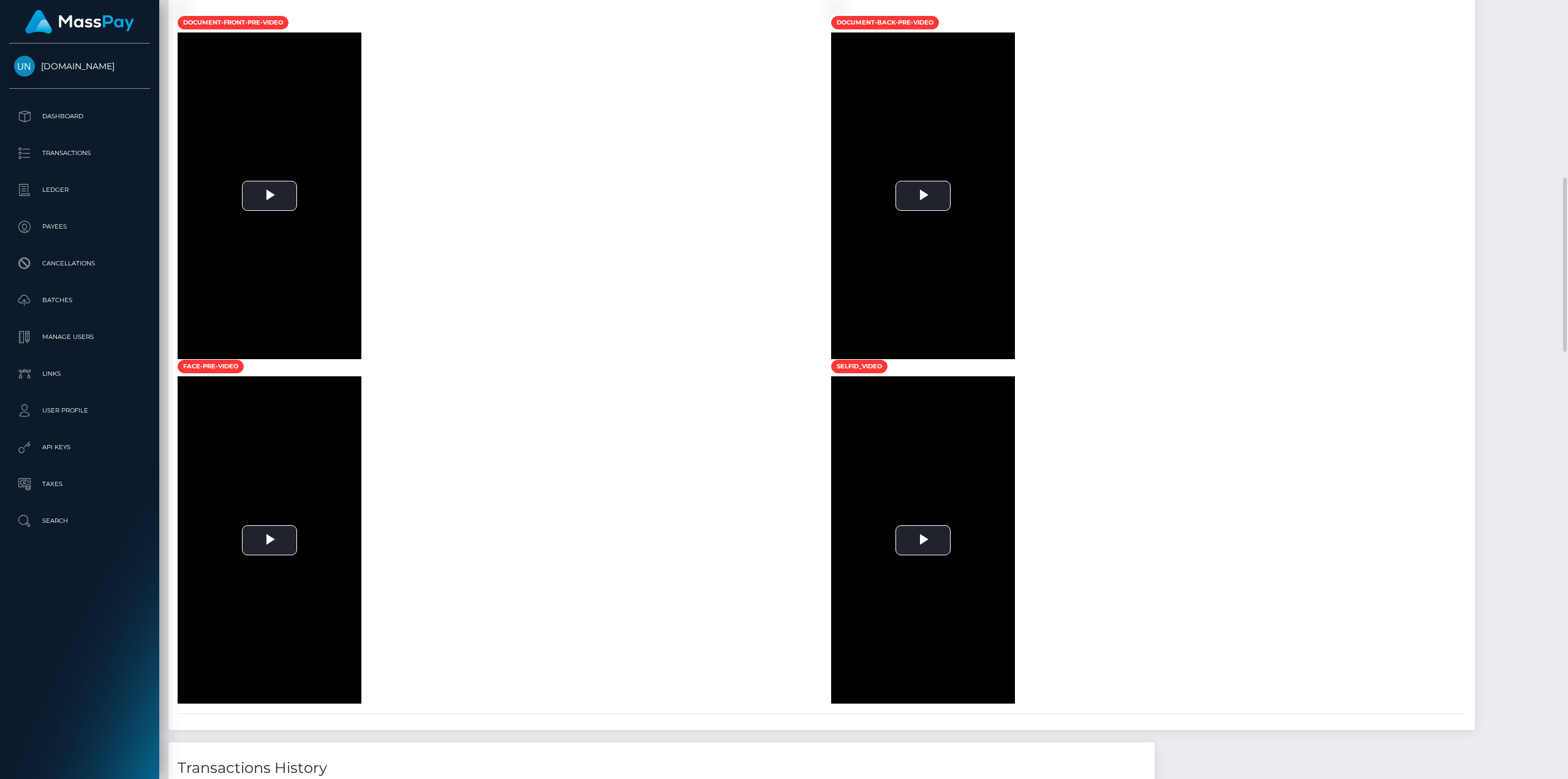
scroll to position [428, 0]
